Goal: Transaction & Acquisition: Purchase product/service

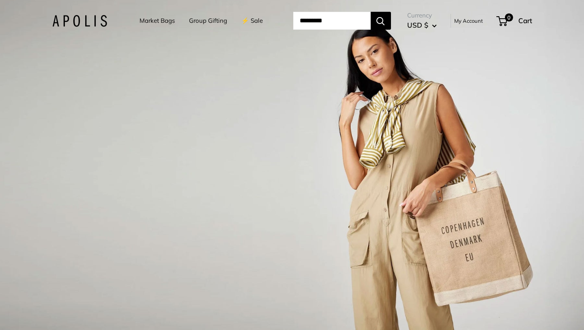
click at [151, 22] on link "Market Bags" at bounding box center [157, 20] width 35 height 11
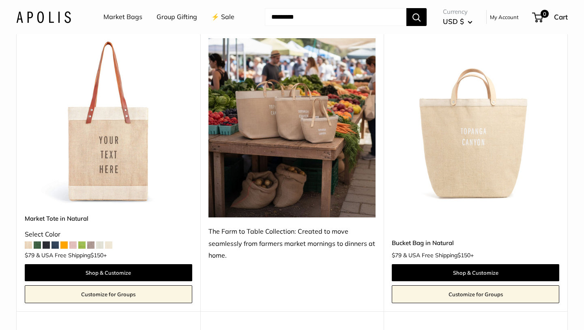
scroll to position [388, 0]
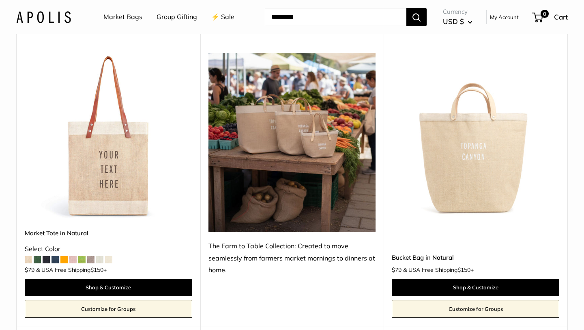
click at [0, 0] on img at bounding box center [0, 0] width 0 height 0
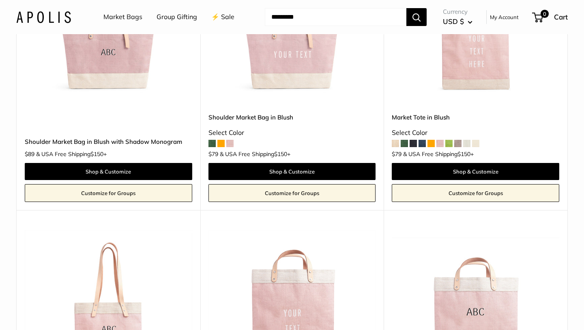
scroll to position [1364, 0]
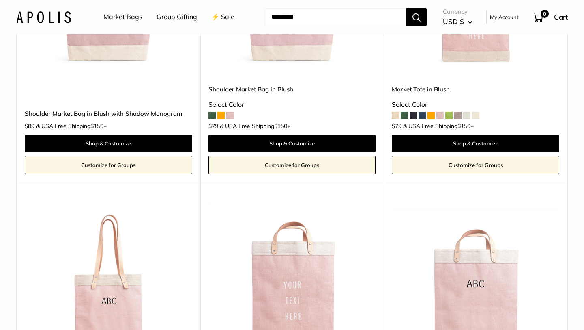
click at [430, 113] on span at bounding box center [431, 115] width 7 height 7
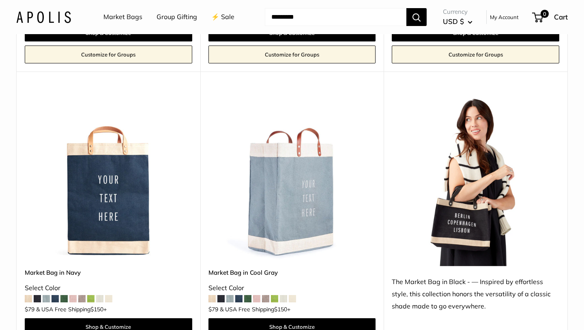
scroll to position [2595, 0]
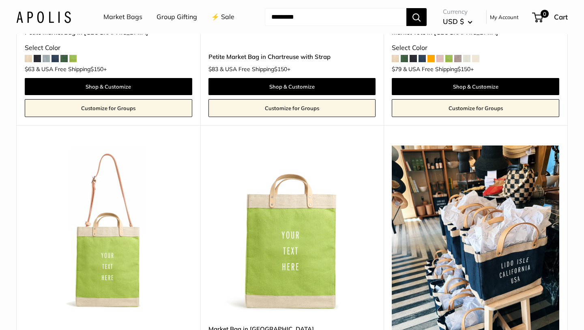
click at [127, 10] on li "Market Bags" at bounding box center [122, 17] width 39 height 26
click at [126, 17] on link "Market Bags" at bounding box center [122, 17] width 39 height 12
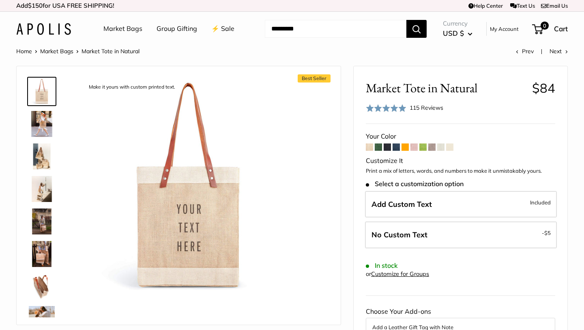
click at [37, 223] on img at bounding box center [42, 221] width 26 height 26
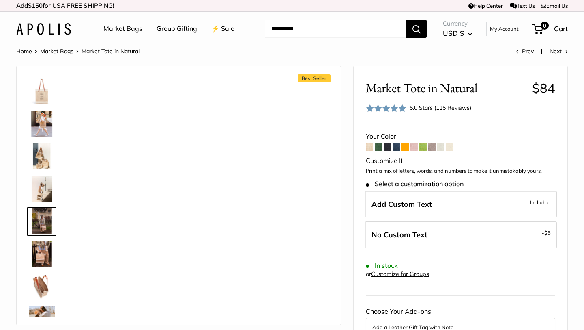
scroll to position [25, 0]
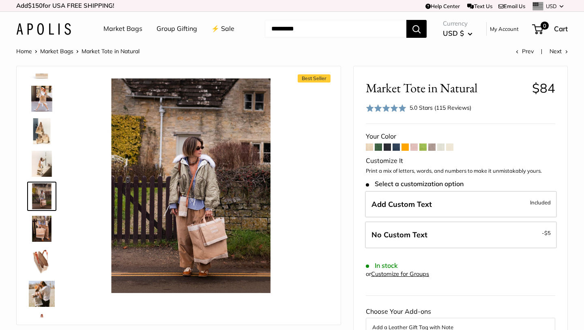
click at [40, 252] on img at bounding box center [42, 261] width 26 height 26
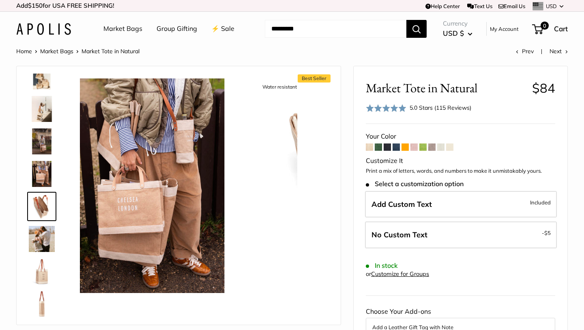
scroll to position [90, 0]
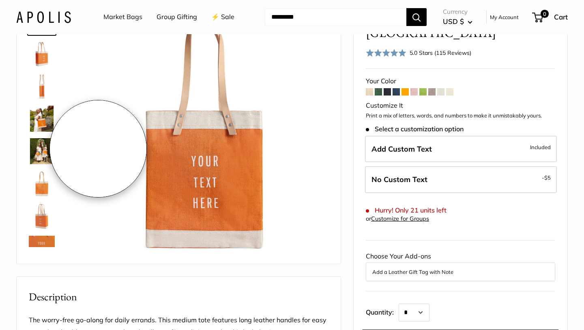
click at [45, 114] on img at bounding box center [42, 119] width 26 height 26
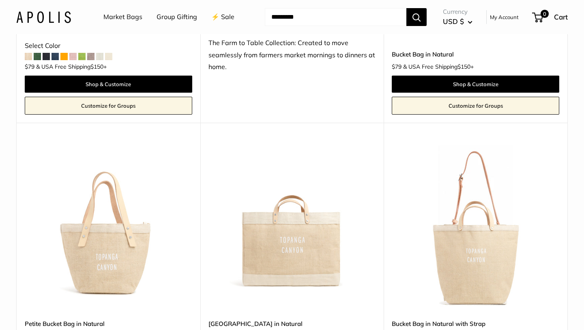
scroll to position [598, 0]
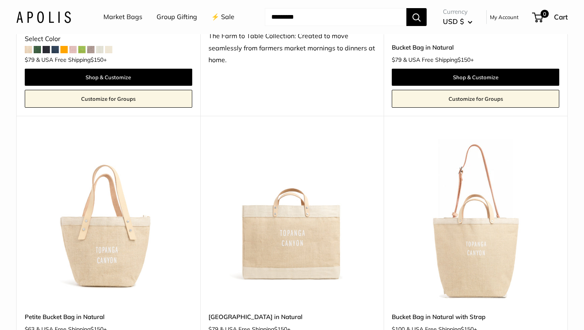
click at [322, 20] on input "Search..." at bounding box center [336, 17] width 142 height 18
type input "*********"
click at [407, 8] on button "Search" at bounding box center [417, 17] width 20 height 18
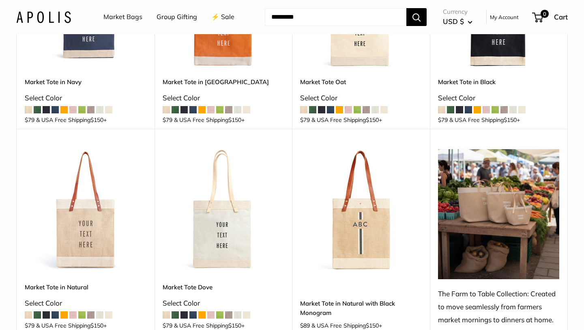
scroll to position [264, 0]
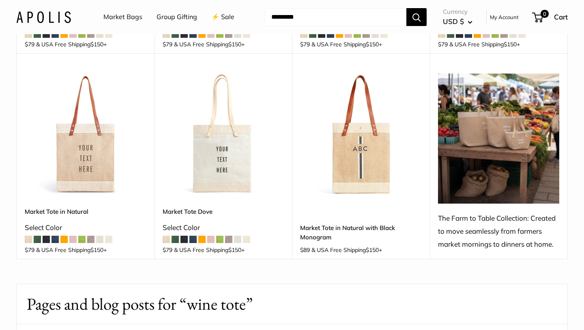
click at [0, 0] on img at bounding box center [0, 0] width 0 height 0
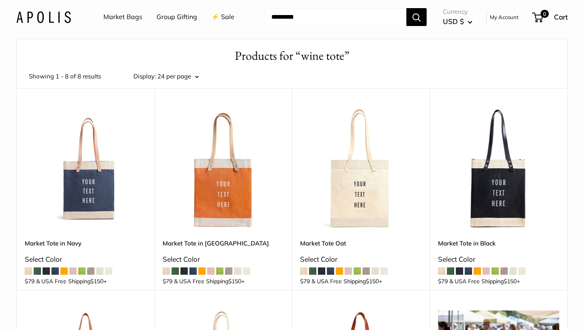
scroll to position [0, 0]
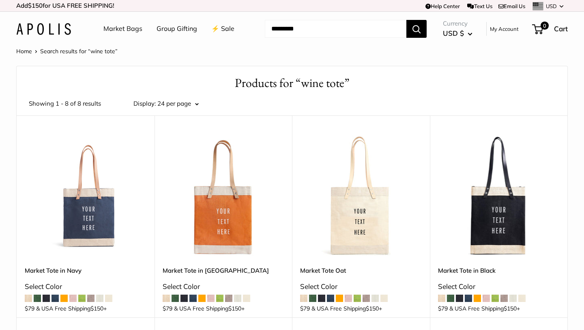
click at [130, 31] on link "Market Bags" at bounding box center [122, 29] width 39 height 12
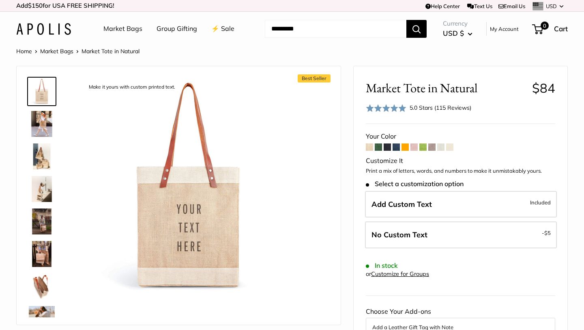
click at [58, 249] on div at bounding box center [45, 195] width 39 height 244
click at [43, 288] on img at bounding box center [42, 286] width 26 height 26
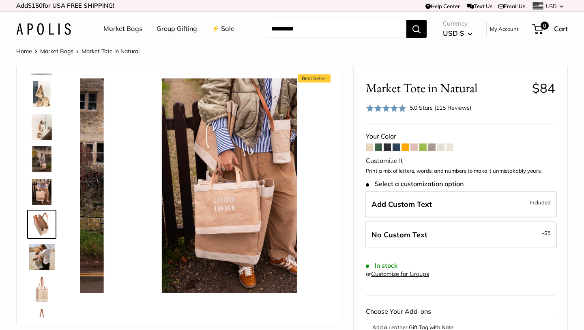
scroll to position [90, 0]
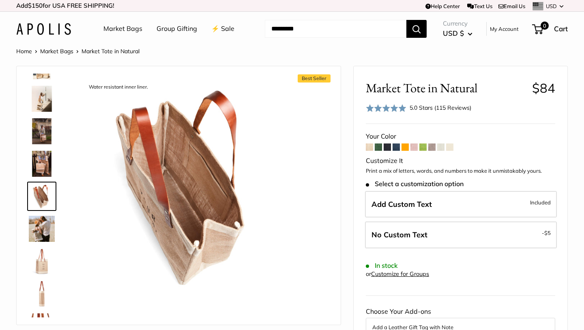
click at [38, 316] on img at bounding box center [42, 326] width 26 height 26
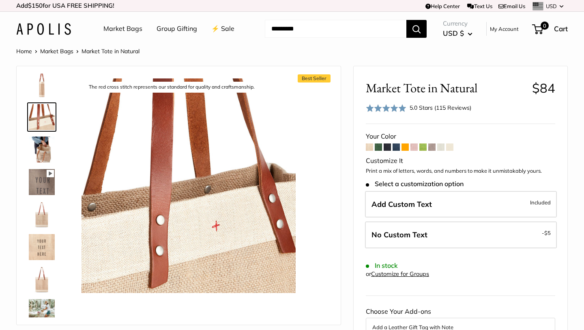
click at [34, 283] on img at bounding box center [42, 279] width 26 height 26
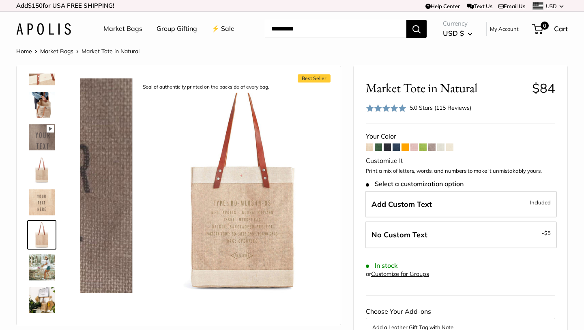
scroll to position [344, 0]
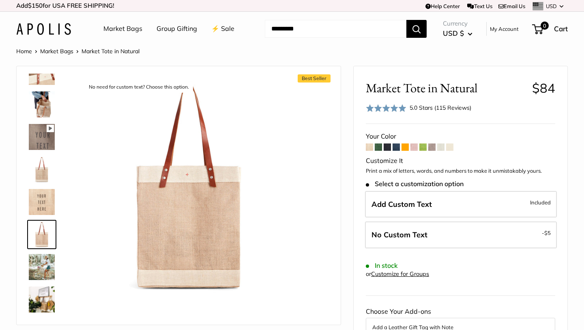
click at [42, 255] on img at bounding box center [42, 267] width 26 height 26
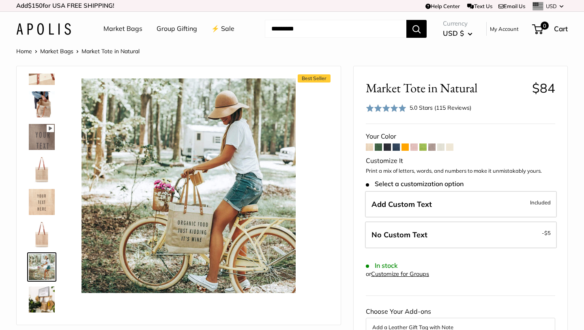
click at [48, 293] on img at bounding box center [42, 299] width 26 height 26
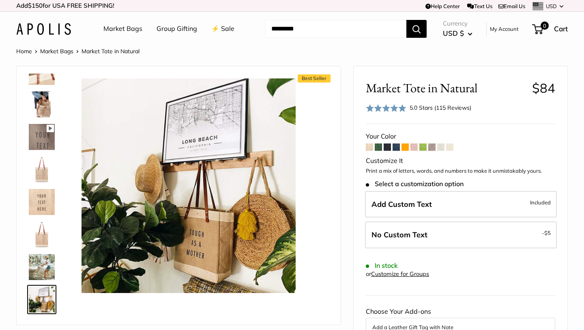
click at [45, 274] on img at bounding box center [42, 267] width 26 height 26
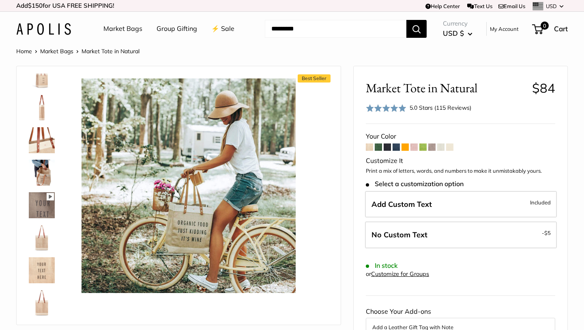
click at [46, 130] on img at bounding box center [42, 140] width 26 height 26
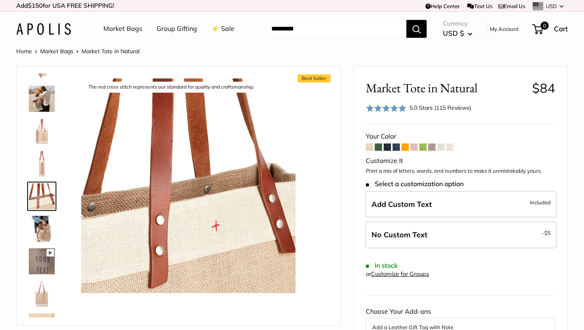
click at [45, 99] on img at bounding box center [42, 99] width 26 height 26
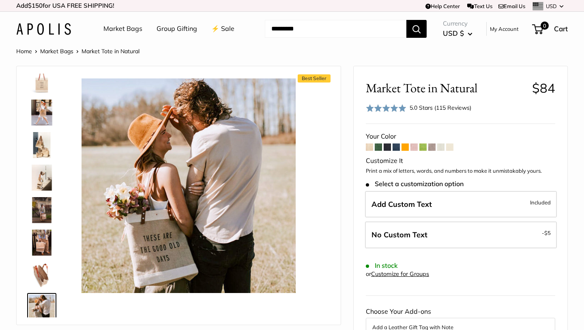
scroll to position [11, 0]
click at [49, 174] on img at bounding box center [42, 178] width 26 height 26
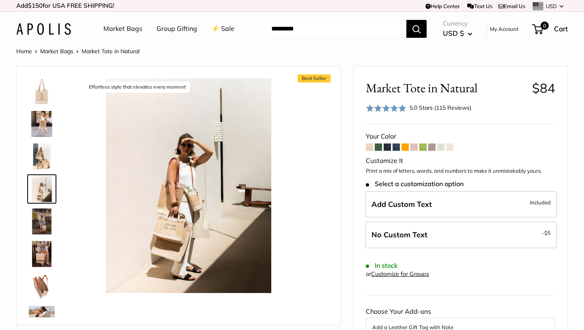
click at [46, 165] on img at bounding box center [42, 156] width 26 height 26
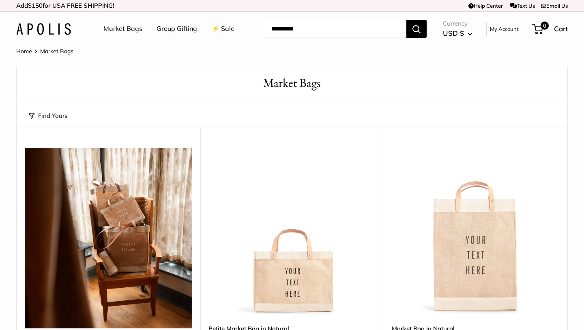
click at [49, 113] on button "Find Yours" at bounding box center [48, 115] width 39 height 11
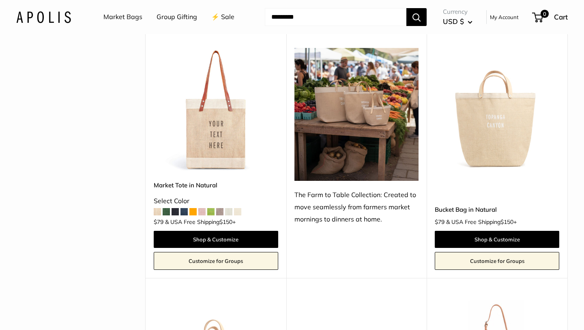
scroll to position [264, 0]
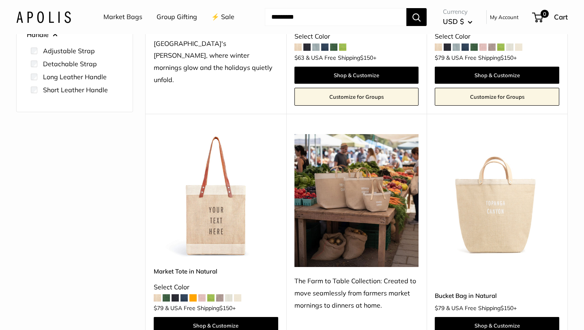
click at [502, 19] on link "My Account" at bounding box center [504, 17] width 29 height 10
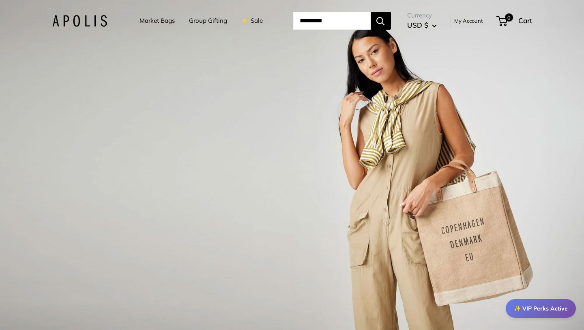
click at [475, 22] on link "My Account" at bounding box center [469, 21] width 29 height 10
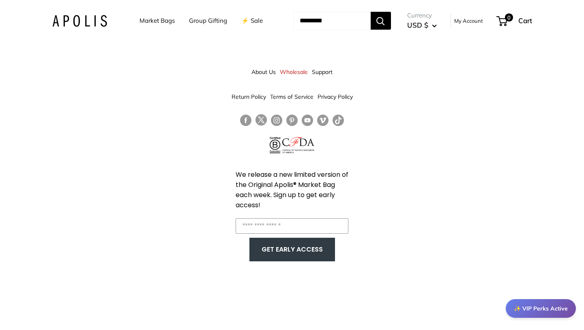
click at [294, 70] on link "Wholesale" at bounding box center [294, 72] width 28 height 15
